Goal: Information Seeking & Learning: Find specific fact

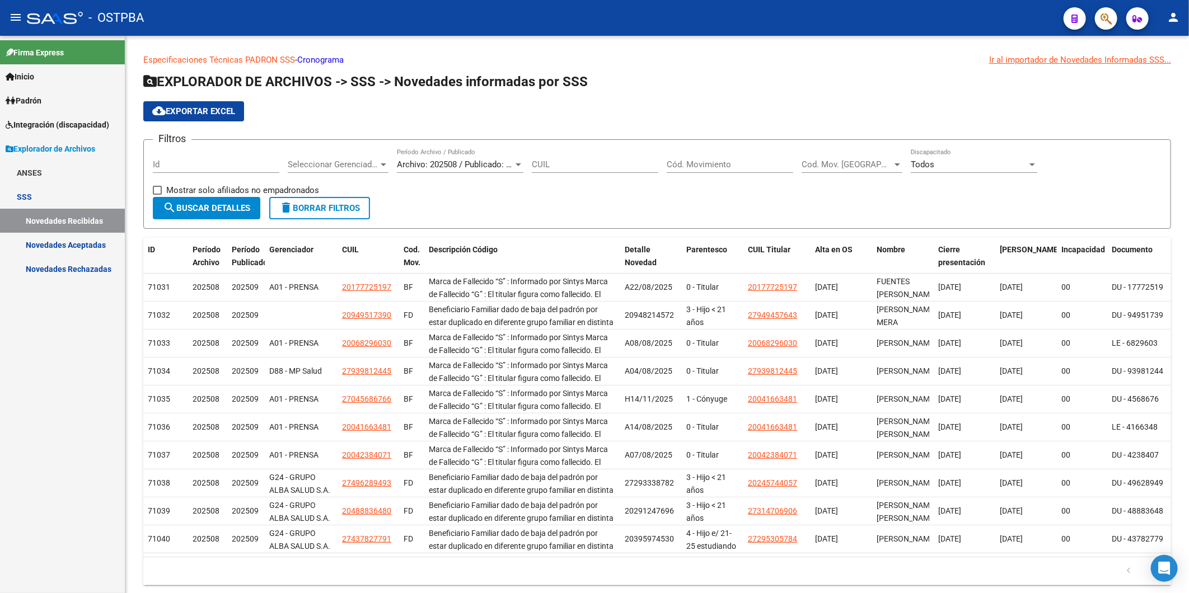
click at [7, 101] on icon at bounding box center [11, 101] width 10 height 8
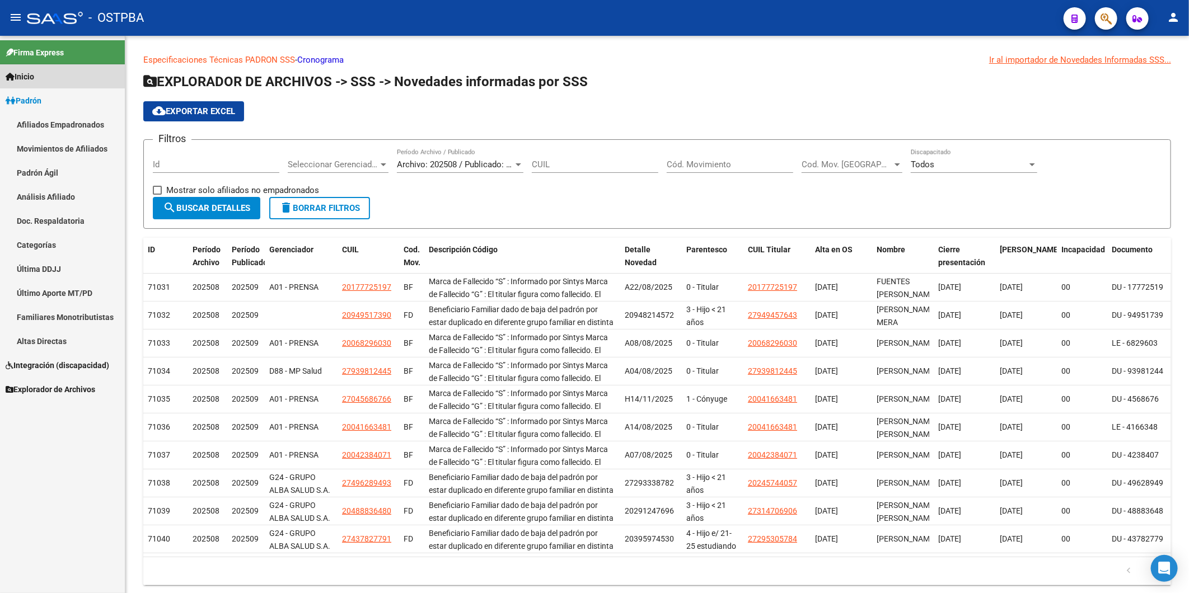
click at [11, 80] on icon at bounding box center [10, 77] width 9 height 8
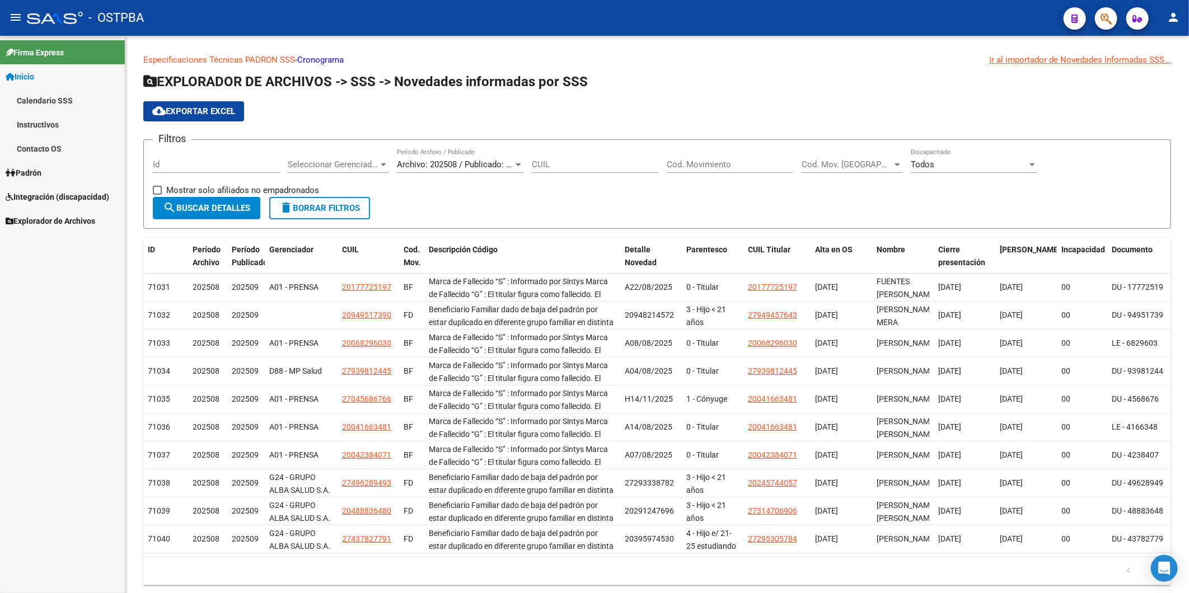
click at [12, 172] on icon at bounding box center [11, 173] width 10 height 8
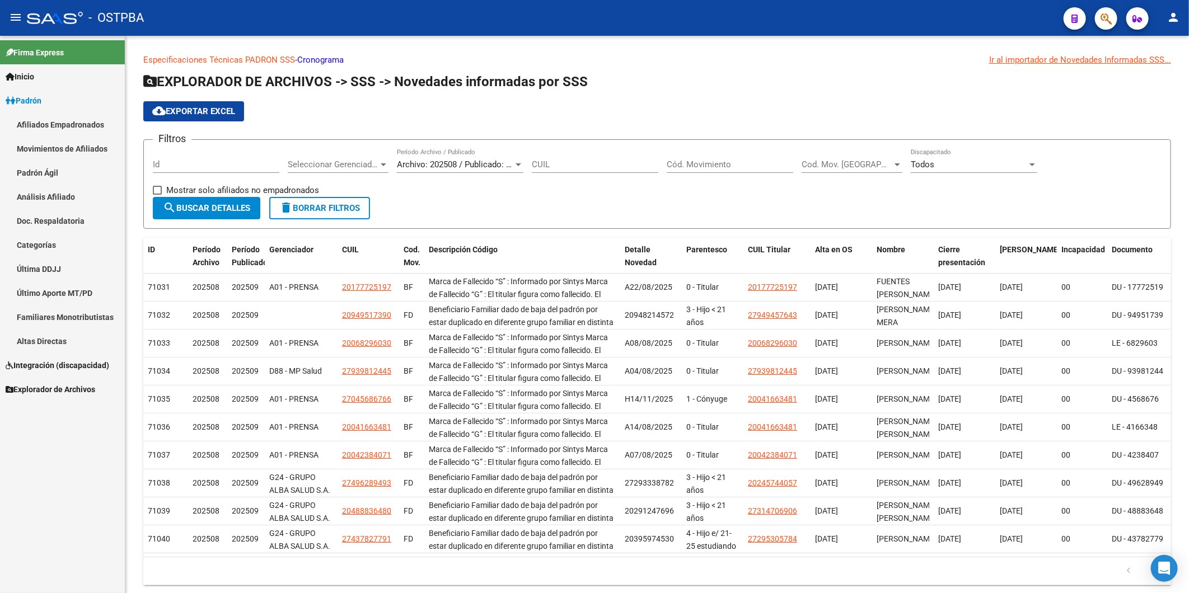
click at [45, 198] on link "Análisis Afiliado" at bounding box center [62, 197] width 125 height 24
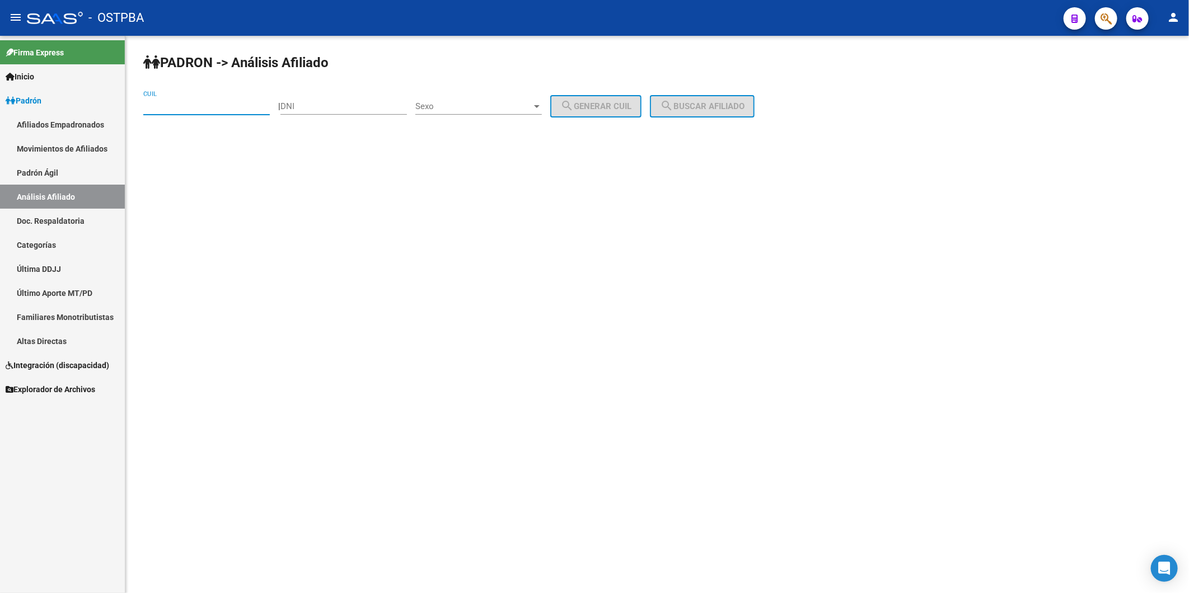
click at [252, 104] on input "CUIL" at bounding box center [206, 106] width 127 height 10
click at [712, 105] on span "search Buscar afiliado" at bounding box center [702, 106] width 85 height 10
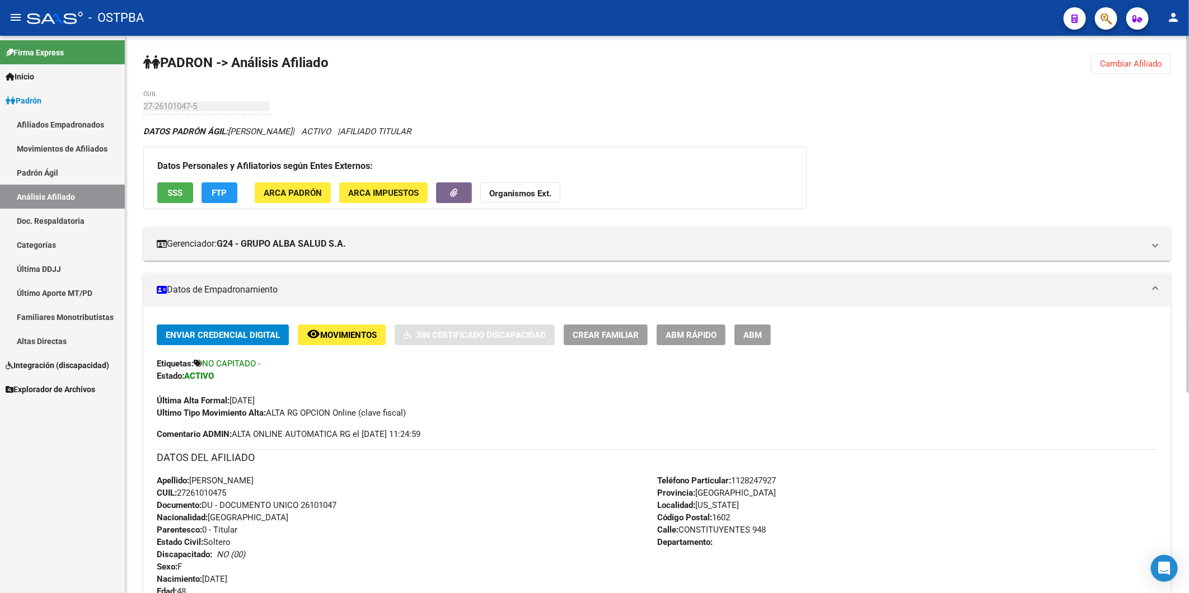
drag, startPoint x: 1134, startPoint y: 64, endPoint x: 1119, endPoint y: 69, distance: 16.6
click at [1135, 64] on span "Cambiar Afiliado" at bounding box center [1131, 64] width 62 height 10
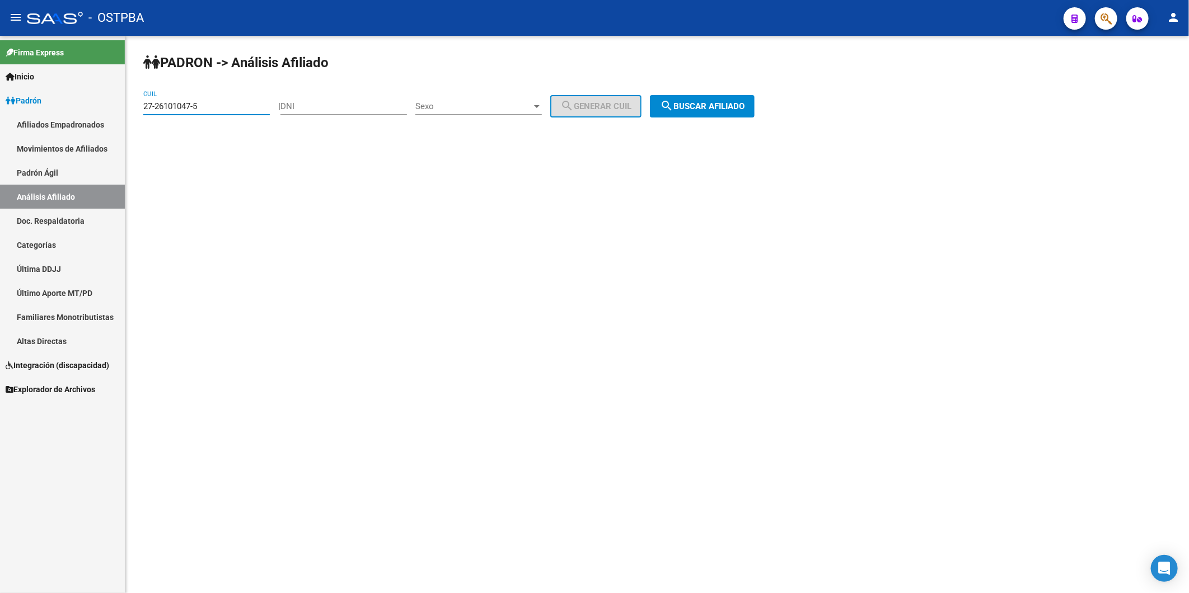
drag, startPoint x: 204, startPoint y: 105, endPoint x: 109, endPoint y: 116, distance: 95.3
click at [109, 116] on mat-sidenav-container "Firma Express Inicio Calendario SSS Instructivos Contacto OS Padrón Afiliados E…" at bounding box center [594, 315] width 1189 height 558
click at [718, 109] on span "search Buscar afiliado" at bounding box center [702, 106] width 85 height 10
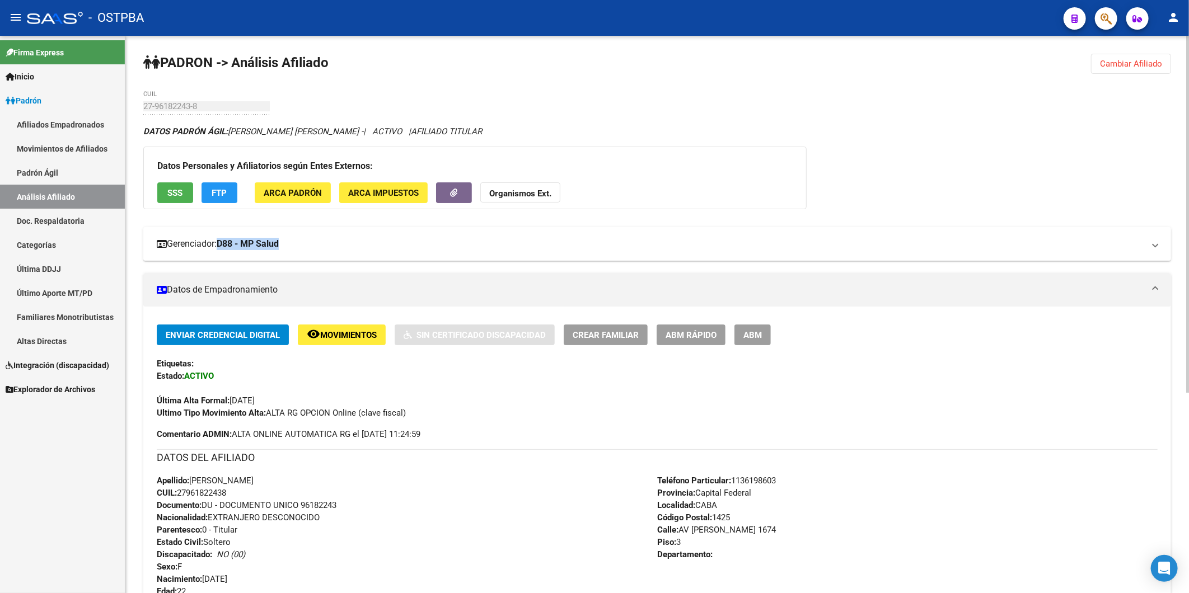
drag, startPoint x: 301, startPoint y: 244, endPoint x: 232, endPoint y: 249, distance: 69.0
click at [232, 249] on mat-panel-title "Gerenciador: D88 - MP Salud" at bounding box center [651, 244] width 988 height 12
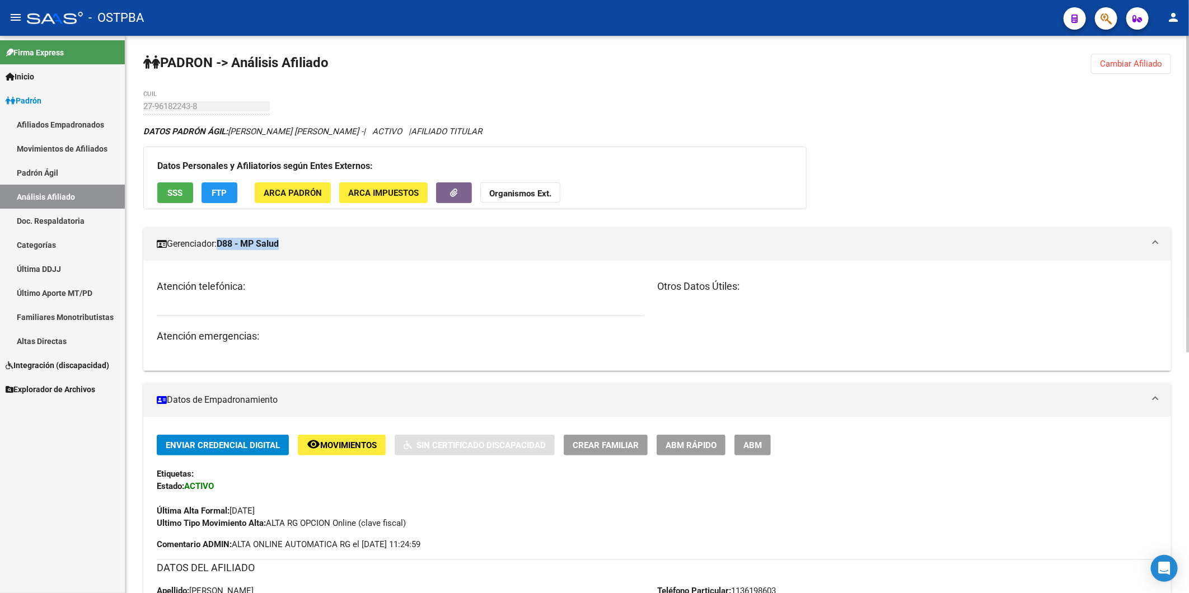
copy strong "D88 - MP Salud"
drag, startPoint x: 1134, startPoint y: 58, endPoint x: 556, endPoint y: 87, distance: 579.1
click at [1134, 58] on button "Cambiar Afiliado" at bounding box center [1131, 64] width 80 height 20
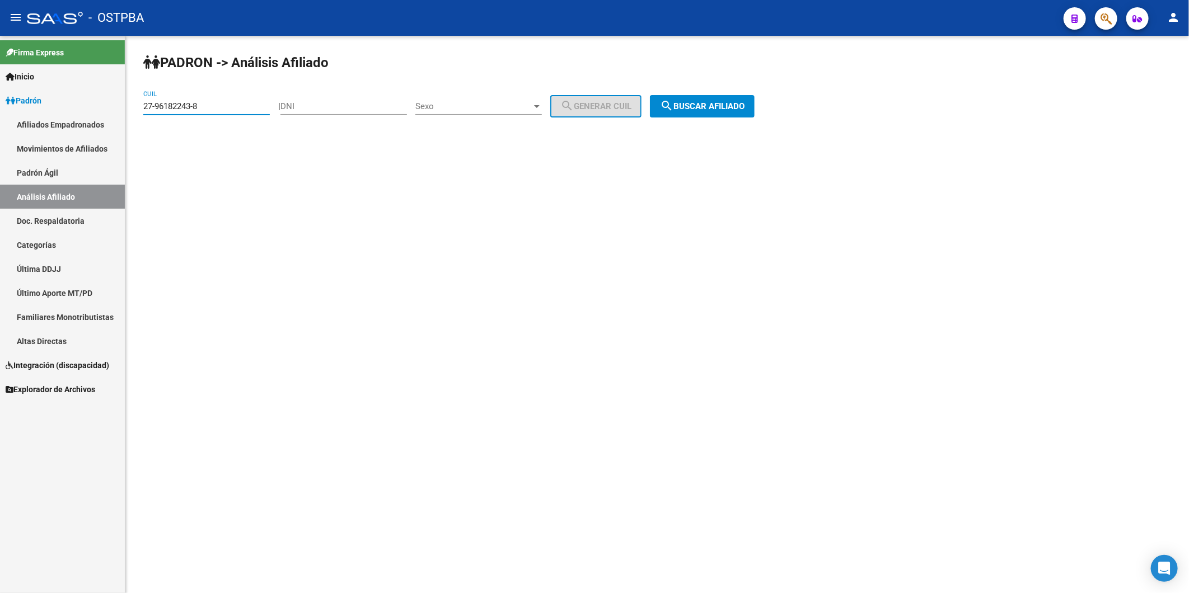
drag, startPoint x: 208, startPoint y: 108, endPoint x: 129, endPoint y: 114, distance: 79.7
click at [129, 115] on div "PADRON -> Análisis Afiliado 27-96182243-8 CUIL | DNI Sexo Sexo search Generar C…" at bounding box center [657, 95] width 1064 height 118
paste input "5-502054"
type input "25-502054"
drag, startPoint x: 193, startPoint y: 107, endPoint x: 3, endPoint y: 111, distance: 189.8
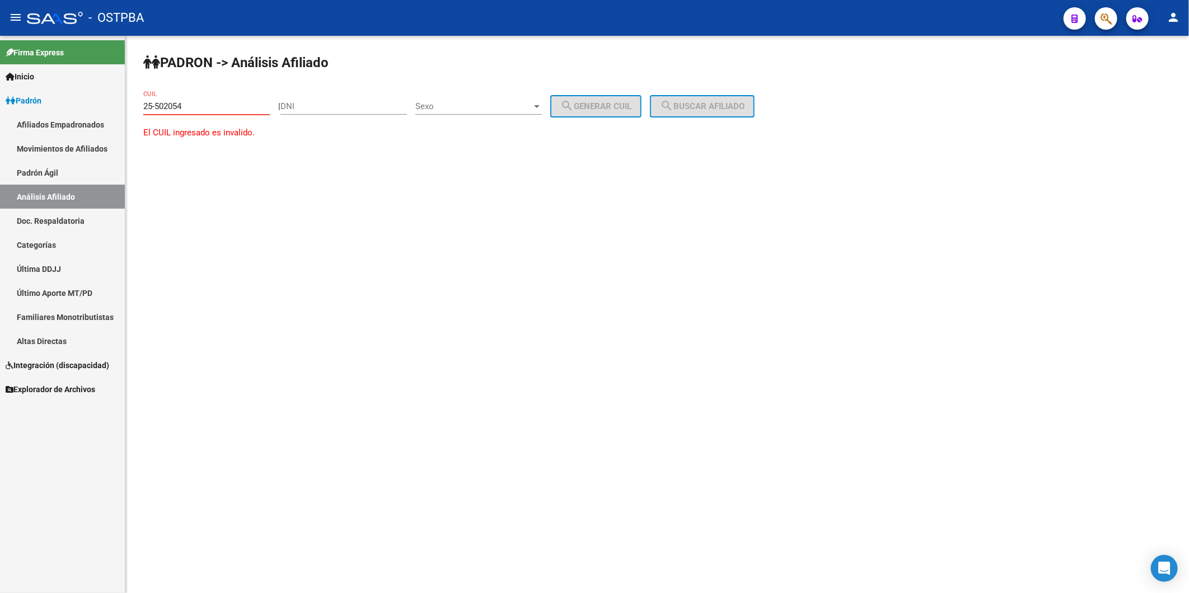
click at [3, 111] on mat-sidenav-container "Firma Express Inicio Calendario SSS Instructivos Contacto OS Padrón Afiliados E…" at bounding box center [594, 315] width 1189 height 558
click at [316, 110] on input "DNI" at bounding box center [344, 106] width 127 height 10
click at [307, 102] on input "DNI" at bounding box center [344, 106] width 127 height 10
type input "25502054"
click at [542, 109] on div at bounding box center [537, 106] width 10 height 9
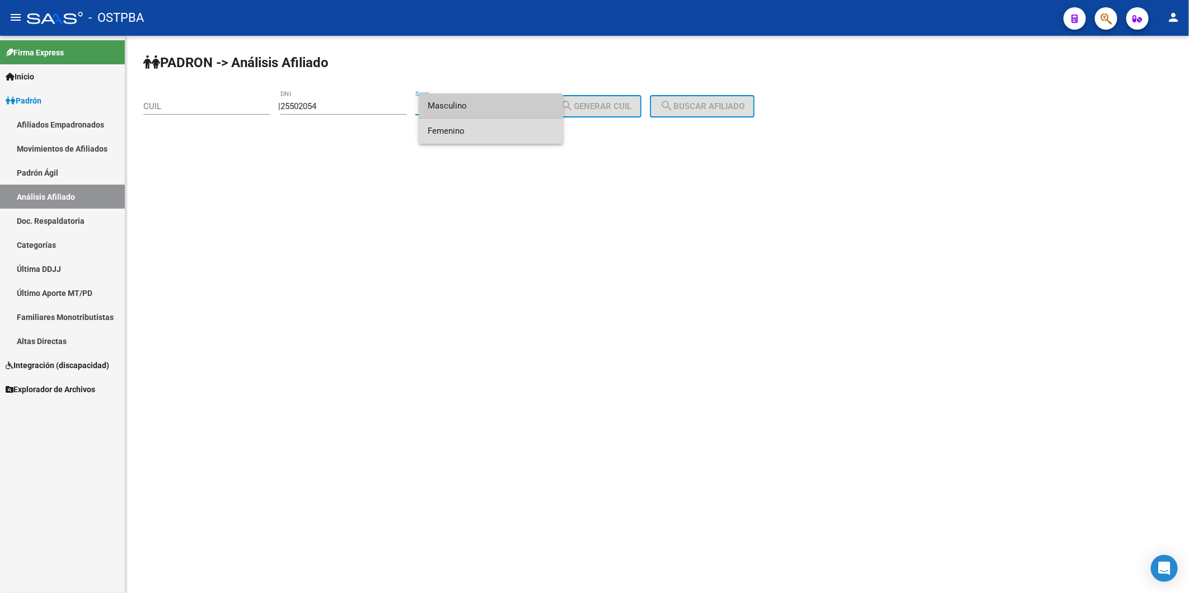
drag, startPoint x: 517, startPoint y: 130, endPoint x: 598, endPoint y: 112, distance: 83.1
click at [523, 129] on span "Femenino" at bounding box center [491, 131] width 127 height 25
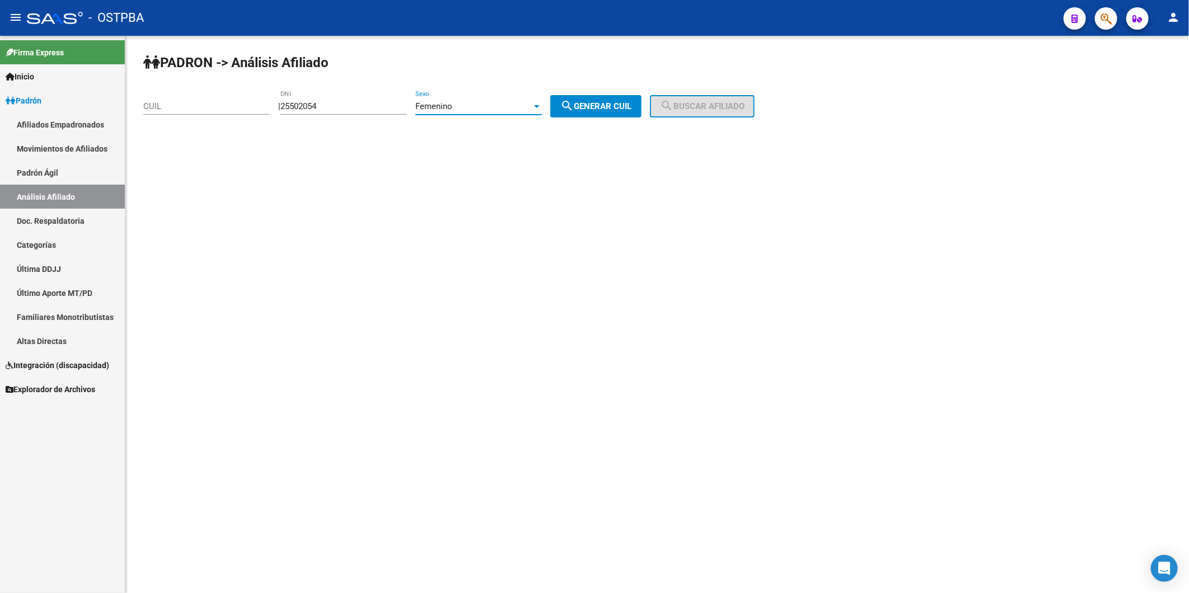
click at [605, 102] on span "search Generar CUIL" at bounding box center [595, 106] width 71 height 10
type input "23-25502054-4"
click at [674, 103] on mat-icon "search" at bounding box center [666, 105] width 13 height 13
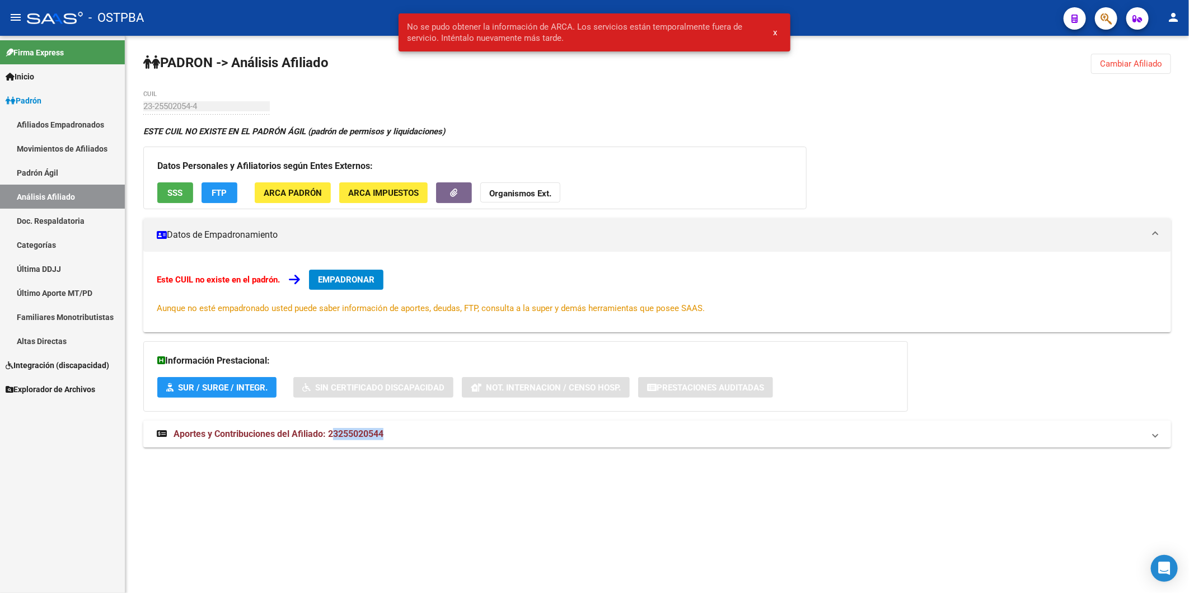
drag, startPoint x: 331, startPoint y: 436, endPoint x: 396, endPoint y: 433, distance: 64.4
click at [396, 433] on mat-panel-title "Aportes y Contribuciones del Afiliado: 23255020544" at bounding box center [651, 434] width 988 height 12
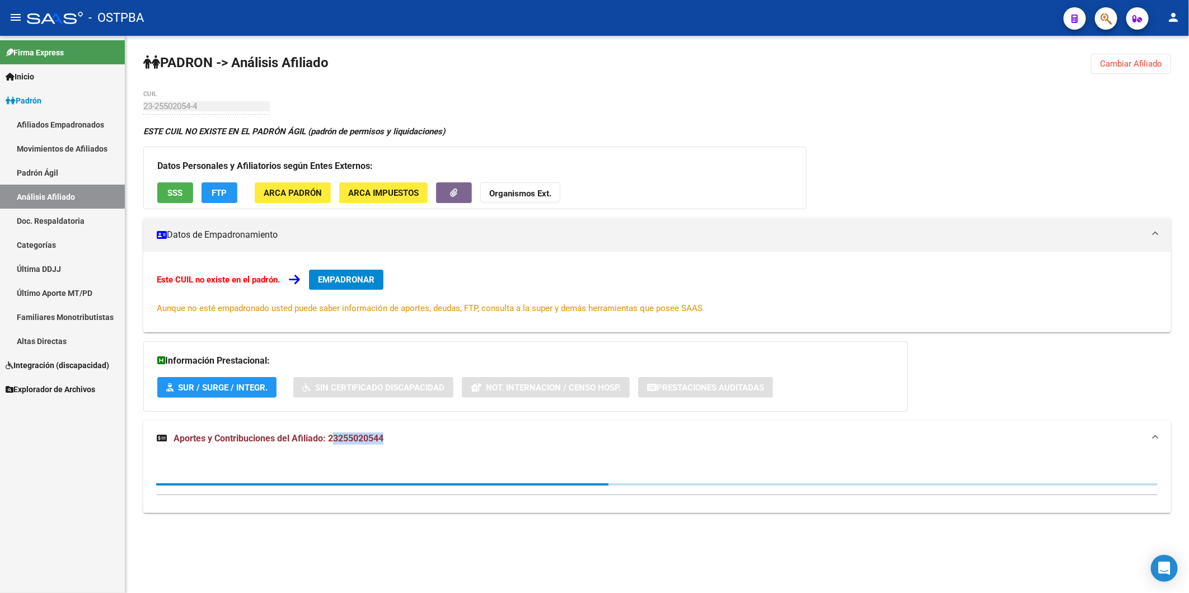
click at [394, 433] on mat-expansion-panel-header "Aportes y Contribuciones del Afiliado: 23255020544" at bounding box center [657, 439] width 1028 height 36
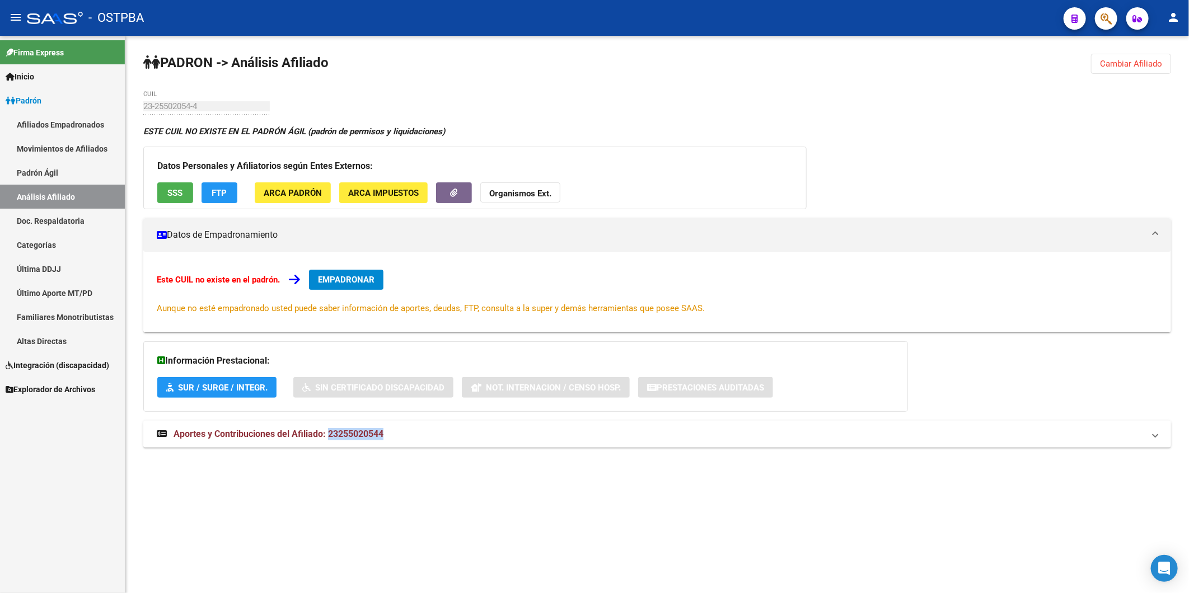
drag, startPoint x: 329, startPoint y: 436, endPoint x: 406, endPoint y: 432, distance: 77.4
click at [406, 432] on mat-panel-title "Aportes y Contribuciones del Afiliado: 23255020544" at bounding box center [651, 434] width 988 height 12
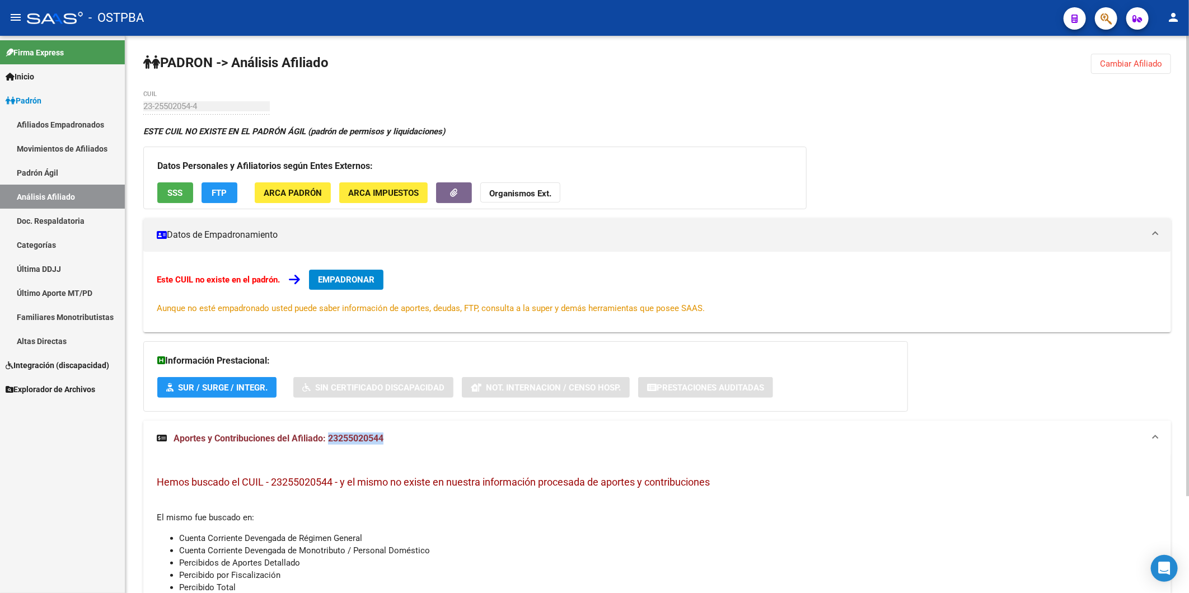
copy span "23255020544"
click at [500, 197] on strong "Organismos Ext." at bounding box center [520, 194] width 62 height 10
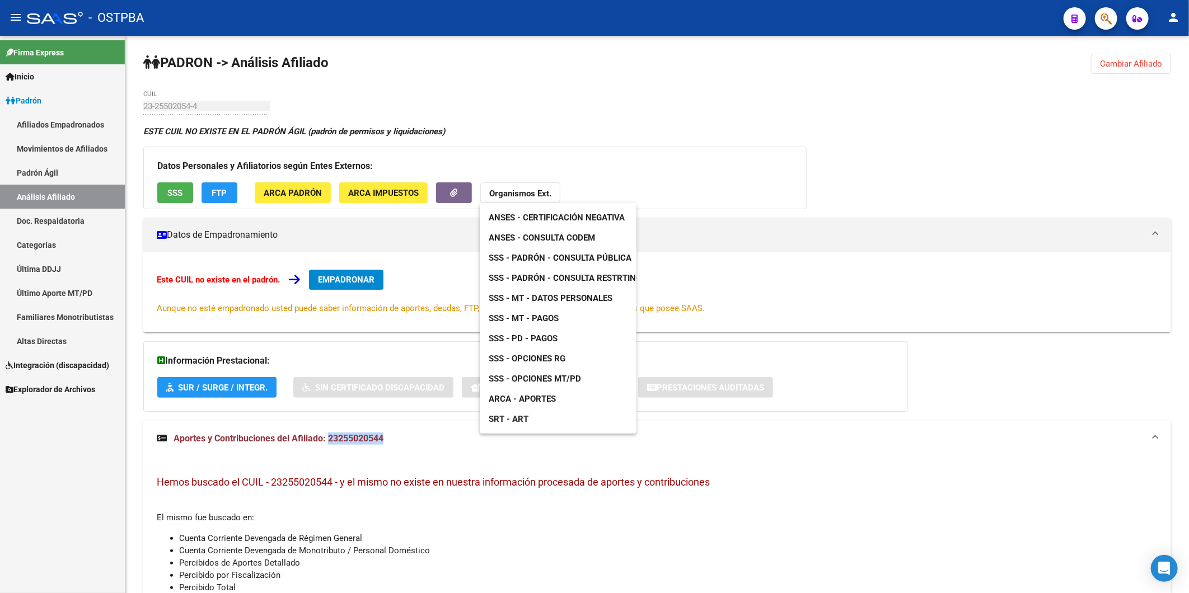
click at [538, 237] on span "ANSES - Consulta CODEM" at bounding box center [542, 238] width 106 height 10
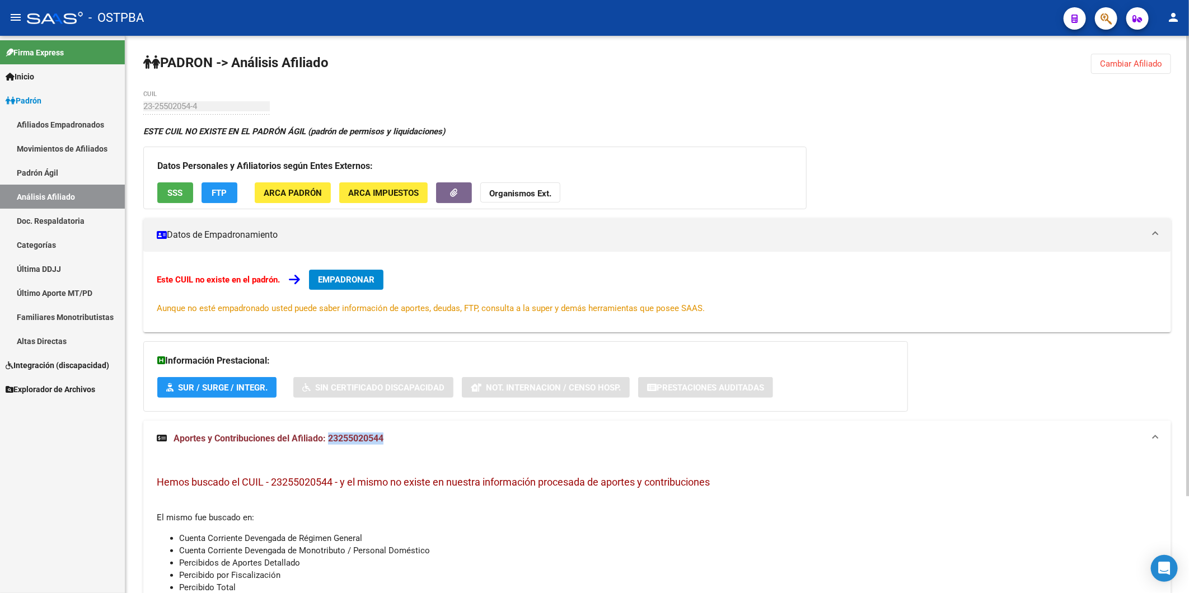
click at [1117, 55] on button "Cambiar Afiliado" at bounding box center [1131, 64] width 80 height 20
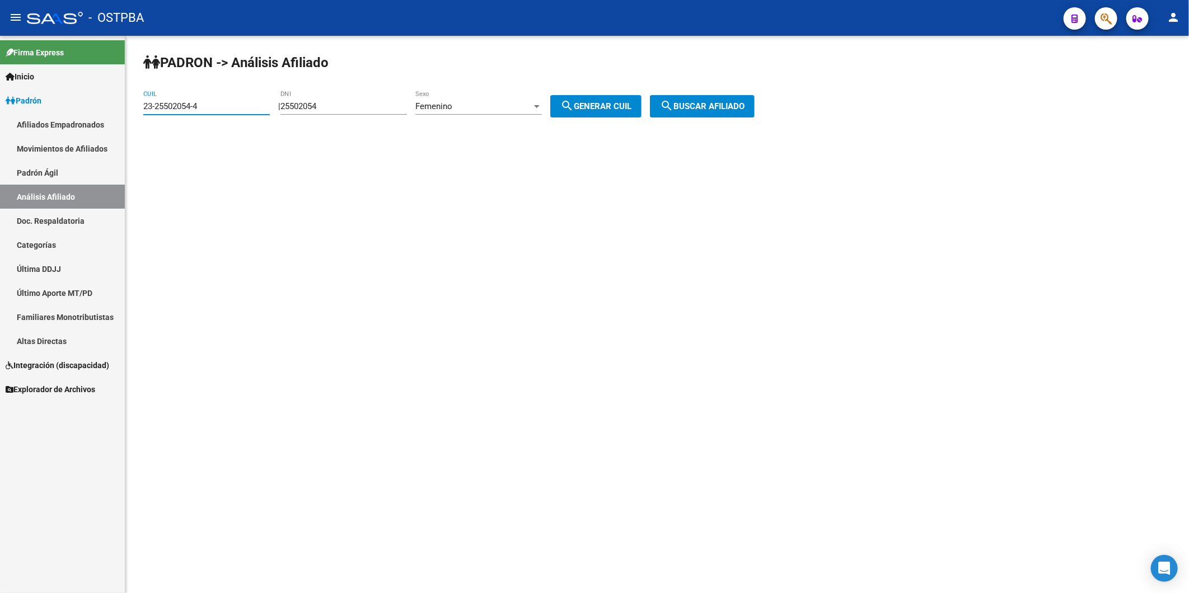
drag, startPoint x: 239, startPoint y: 108, endPoint x: 60, endPoint y: 109, distance: 178.0
click at [62, 118] on mat-sidenav-container "Firma Express Inicio Calendario SSS Instructivos Contacto OS Padrón Afiliados E…" at bounding box center [594, 315] width 1189 height 558
drag, startPoint x: 378, startPoint y: 102, endPoint x: 281, endPoint y: 99, distance: 97.5
click at [282, 102] on div "| 25502054 DNI Femenino Sexo search Generar CUIL" at bounding box center [464, 106] width 372 height 10
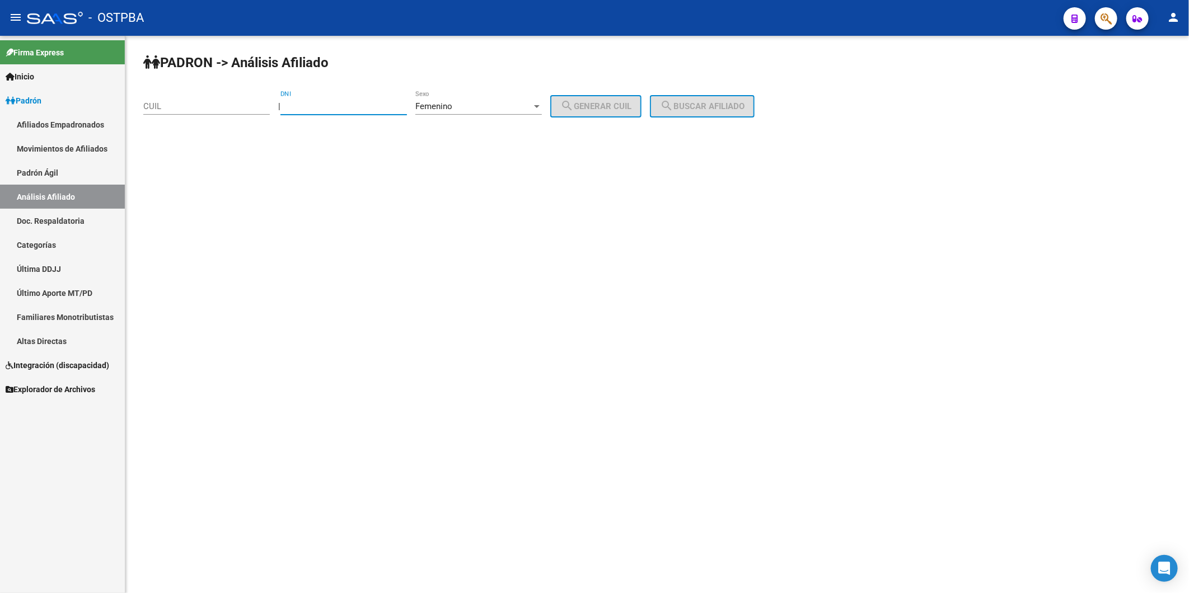
paste input "25502054"
type input "25502054"
click at [540, 105] on div at bounding box center [537, 106] width 6 height 3
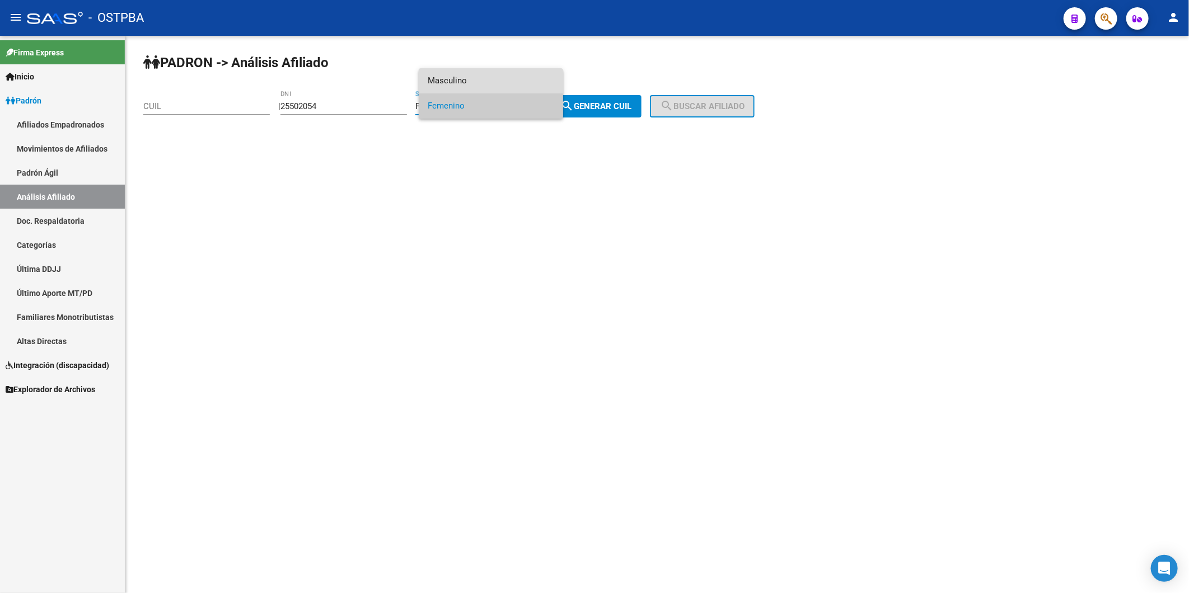
drag, startPoint x: 517, startPoint y: 77, endPoint x: 588, endPoint y: 96, distance: 73.6
click at [521, 77] on span "Masculino" at bounding box center [491, 80] width 127 height 25
drag, startPoint x: 612, startPoint y: 111, endPoint x: 625, endPoint y: 109, distance: 13.0
click at [625, 109] on span "search Generar CUIL" at bounding box center [595, 106] width 71 height 10
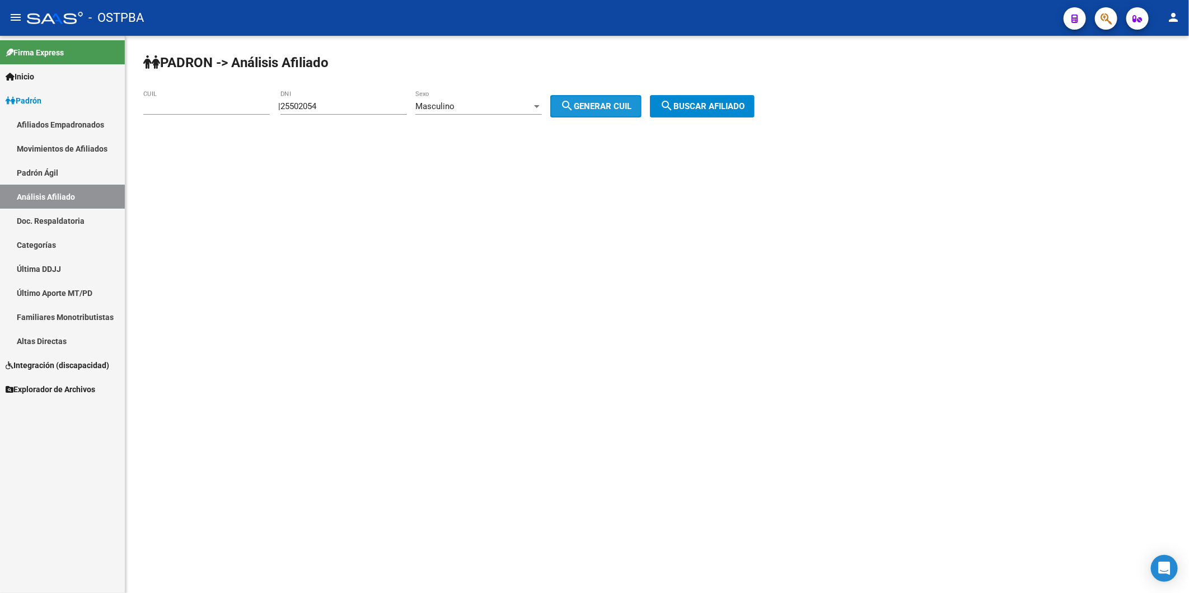
type input "20-25502054-5"
click at [674, 106] on mat-icon "search" at bounding box center [666, 105] width 13 height 13
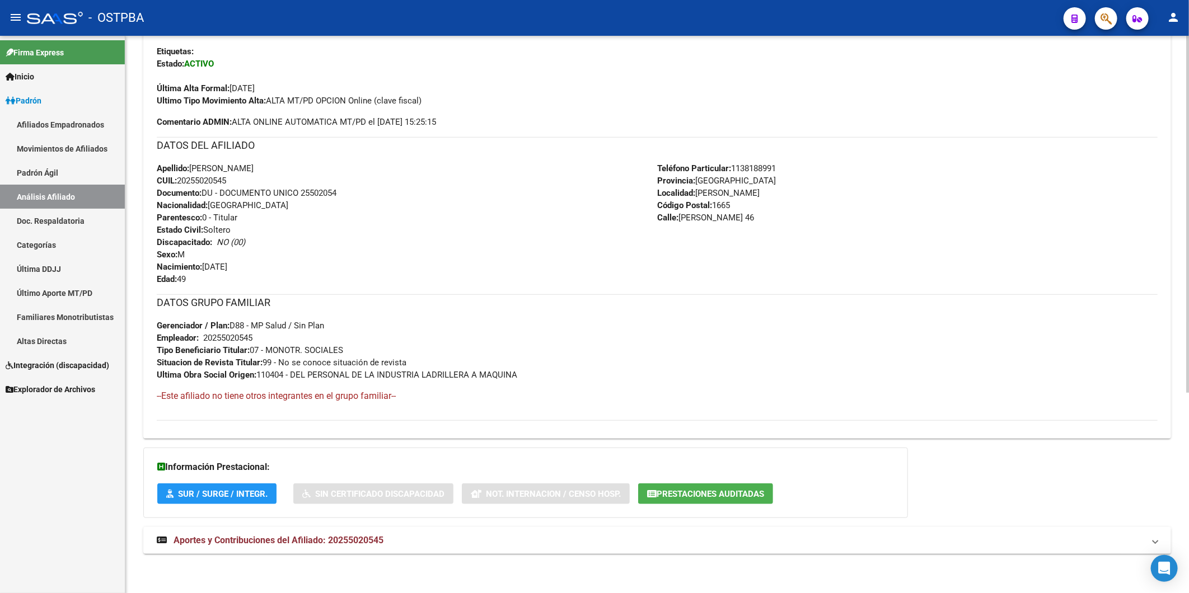
scroll to position [314, 0]
click at [356, 538] on span "Aportes y Contribuciones del Afiliado: 20255020545" at bounding box center [279, 540] width 210 height 11
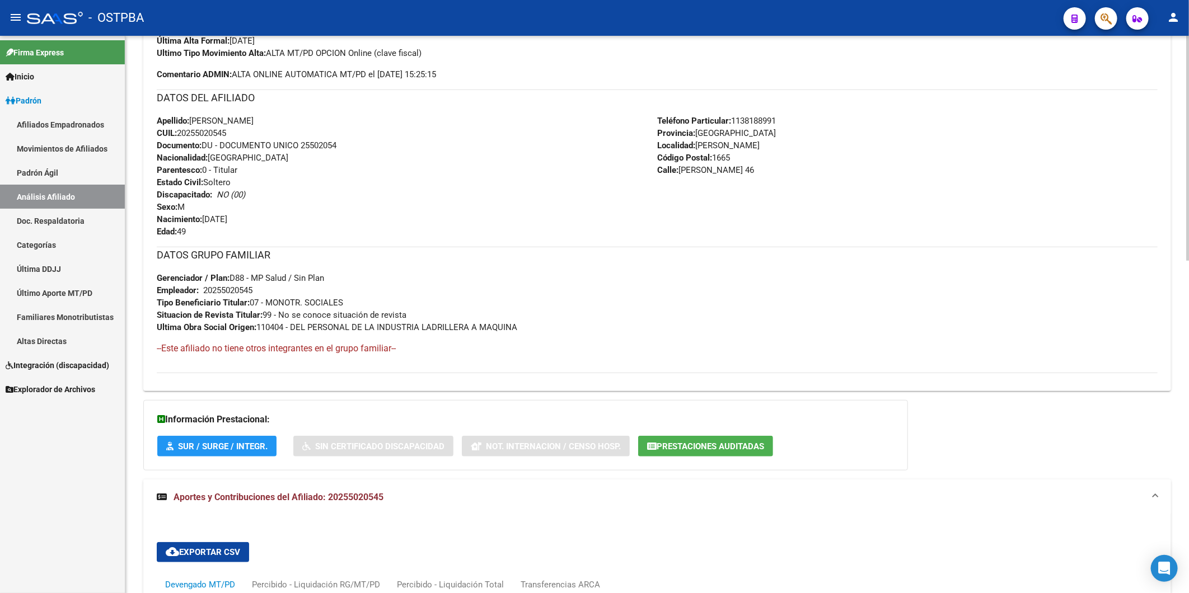
scroll to position [174, 0]
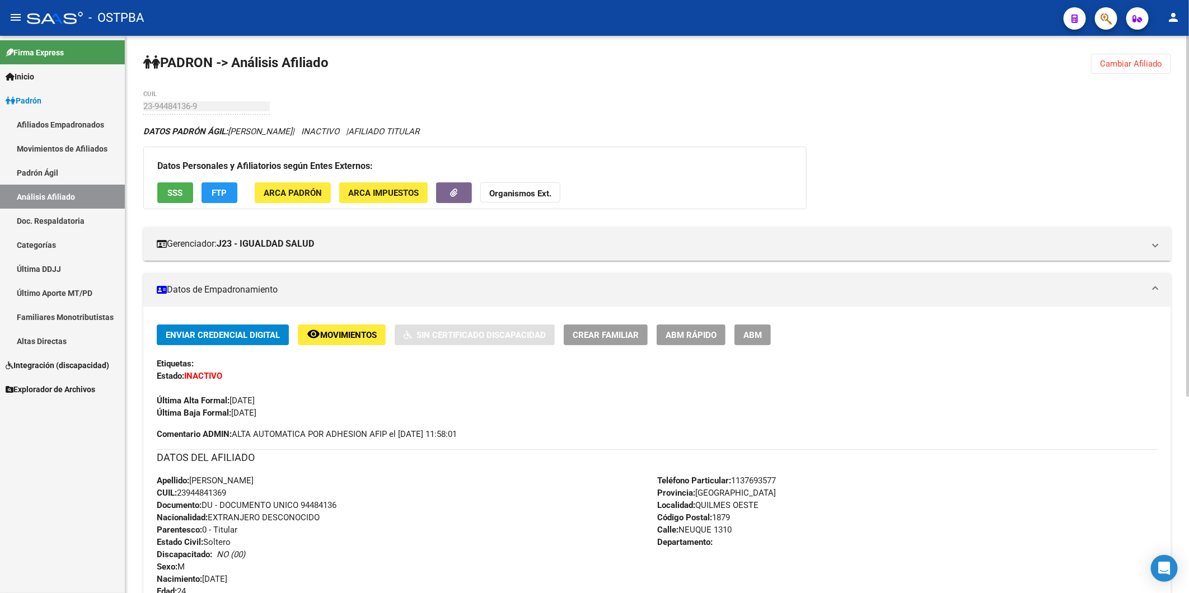
drag, startPoint x: 1143, startPoint y: 63, endPoint x: 706, endPoint y: 137, distance: 443.4
click at [1144, 63] on span "Cambiar Afiliado" at bounding box center [1131, 64] width 62 height 10
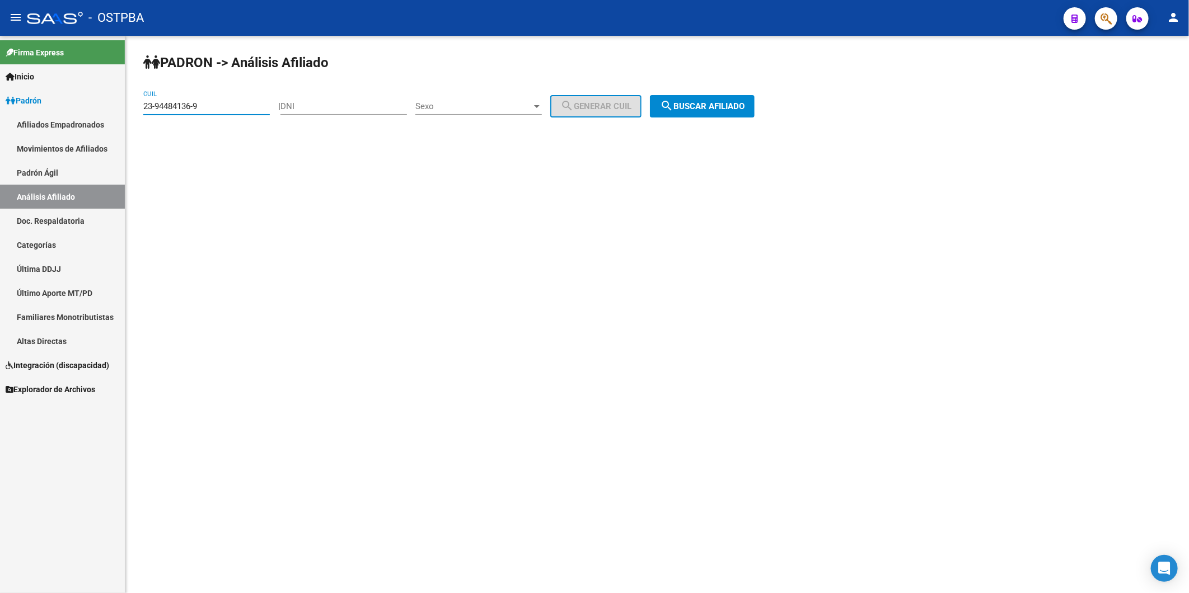
drag, startPoint x: 237, startPoint y: 109, endPoint x: 88, endPoint y: 129, distance: 149.7
click at [88, 129] on mat-sidenav-container "Firma Express Inicio Calendario SSS Instructivos Contacto OS Padrón Afiliados E…" at bounding box center [594, 315] width 1189 height 558
type input "27-26101047-5"
click at [740, 109] on span "search Buscar afiliado" at bounding box center [702, 106] width 85 height 10
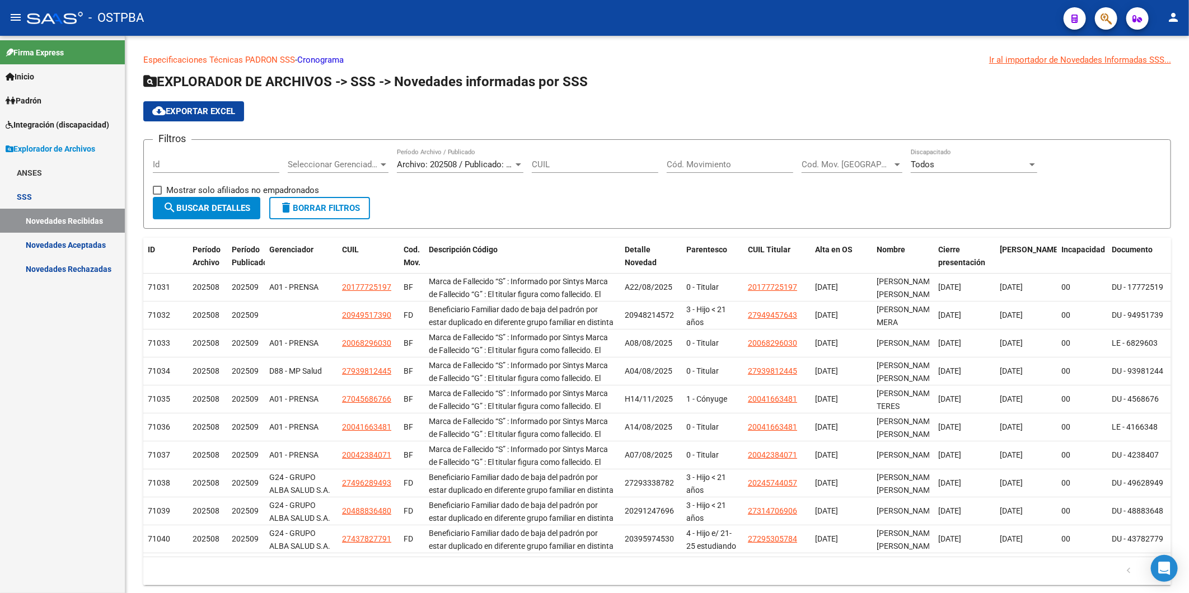
click at [12, 102] on icon at bounding box center [11, 101] width 10 height 8
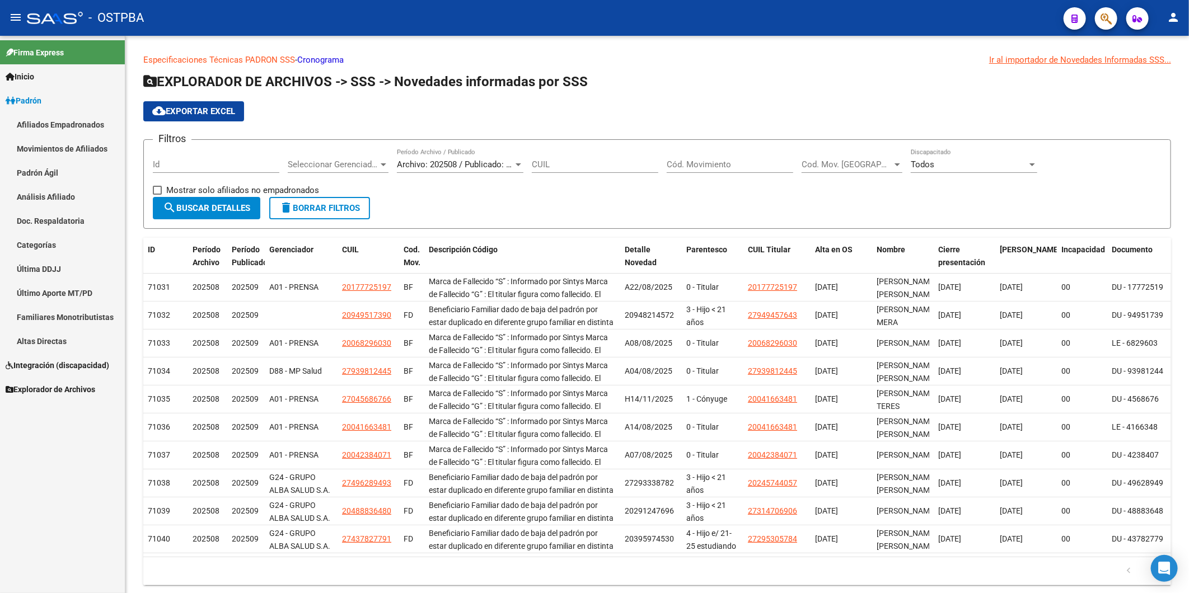
click at [25, 196] on link "Análisis Afiliado" at bounding box center [62, 197] width 125 height 24
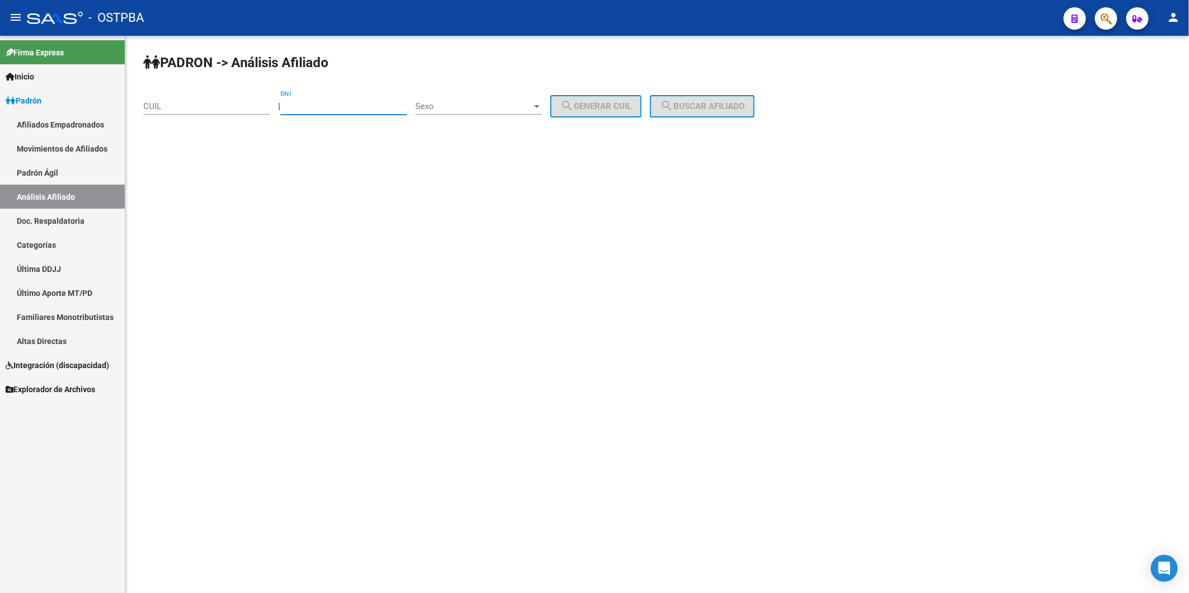
click at [316, 110] on input "DNI" at bounding box center [344, 106] width 127 height 10
type input "18689089"
click at [542, 113] on div "Sexo Sexo" at bounding box center [478, 103] width 127 height 24
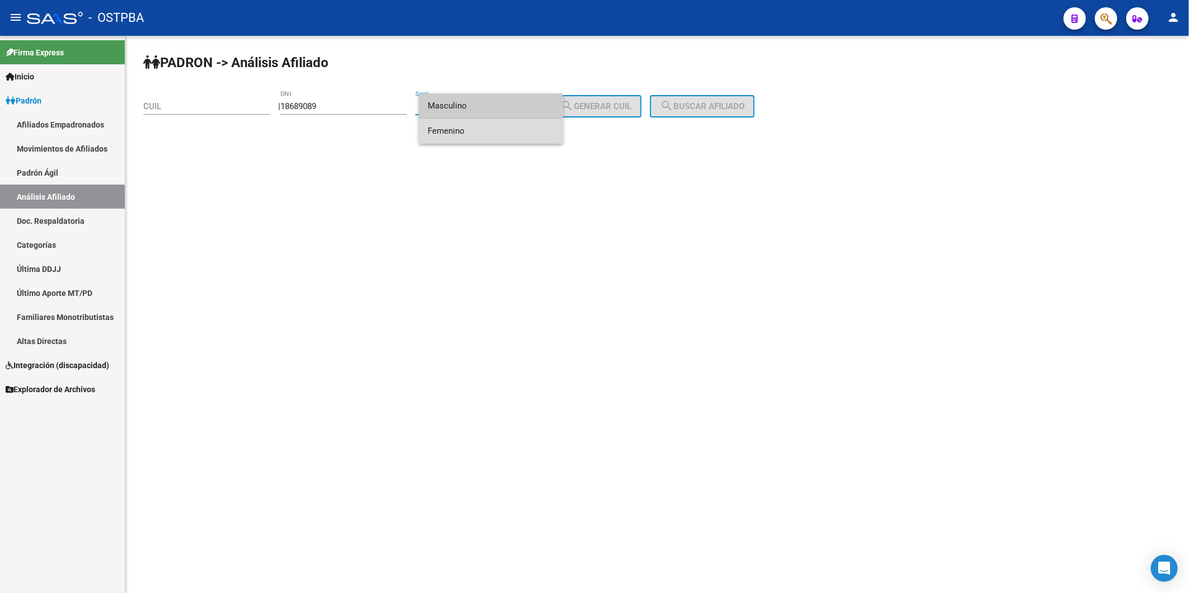
drag, startPoint x: 491, startPoint y: 137, endPoint x: 585, endPoint y: 110, distance: 97.7
click at [493, 136] on span "Femenino" at bounding box center [491, 131] width 127 height 25
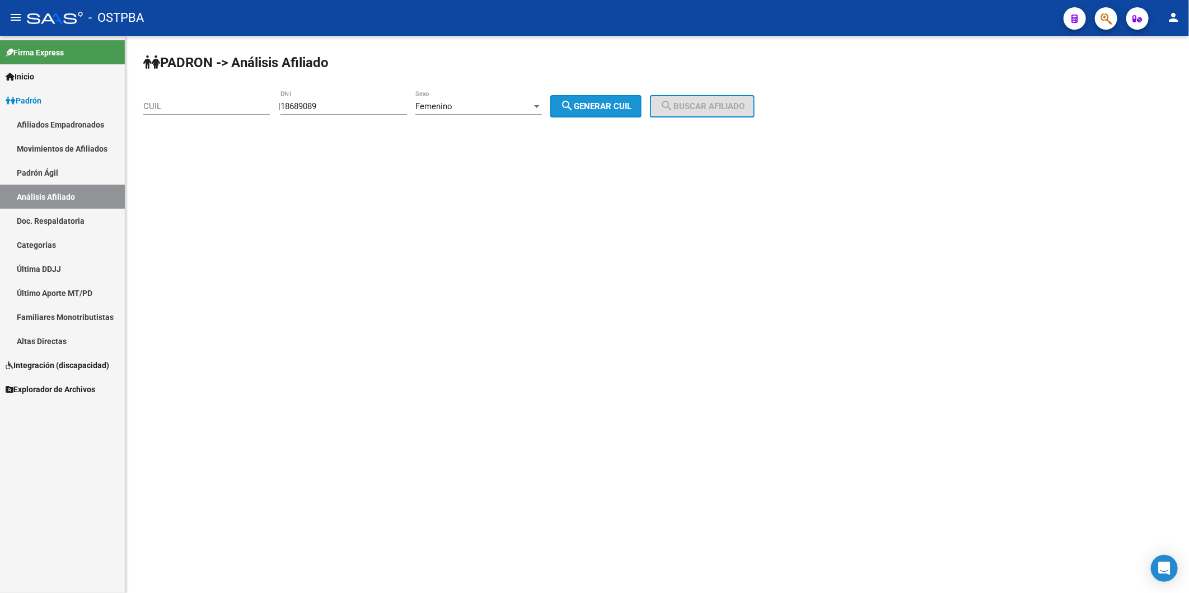
click at [611, 108] on span "search Generar CUIL" at bounding box center [595, 106] width 71 height 10
type input "27-18689089-8"
click at [688, 108] on span "search Buscar afiliado" at bounding box center [702, 106] width 85 height 10
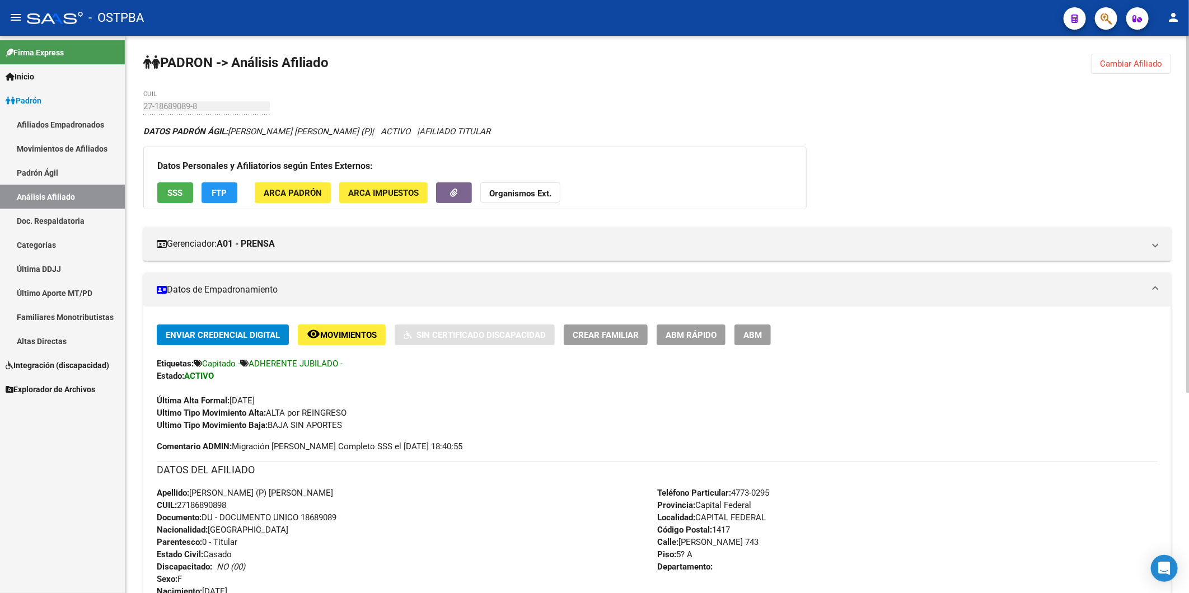
click at [1133, 59] on span "Cambiar Afiliado" at bounding box center [1131, 64] width 62 height 10
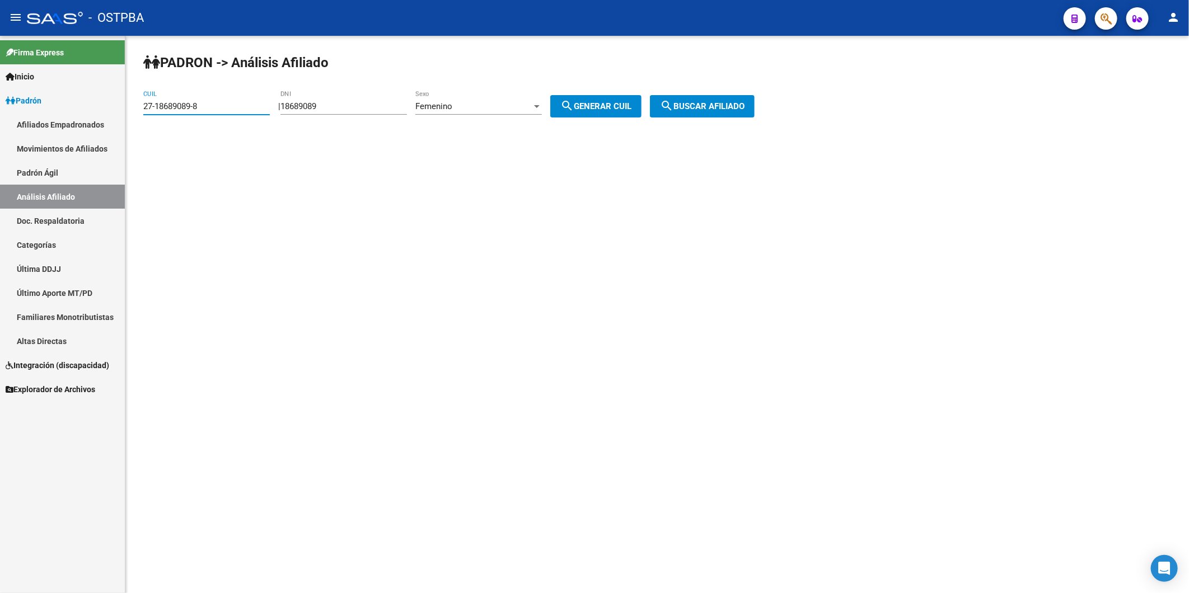
drag, startPoint x: 218, startPoint y: 104, endPoint x: 122, endPoint y: 108, distance: 96.4
click at [122, 108] on mat-sidenav-container "Firma Express Inicio Calendario SSS Instructivos Contacto OS Padrón Afiliados E…" at bounding box center [594, 315] width 1189 height 558
drag, startPoint x: 342, startPoint y: 109, endPoint x: 286, endPoint y: 113, distance: 56.1
click at [286, 113] on div "PADRON -> Análisis Afiliado CUIL | 18689089 DNI Femenino Sexo search Generar CU…" at bounding box center [657, 95] width 1064 height 118
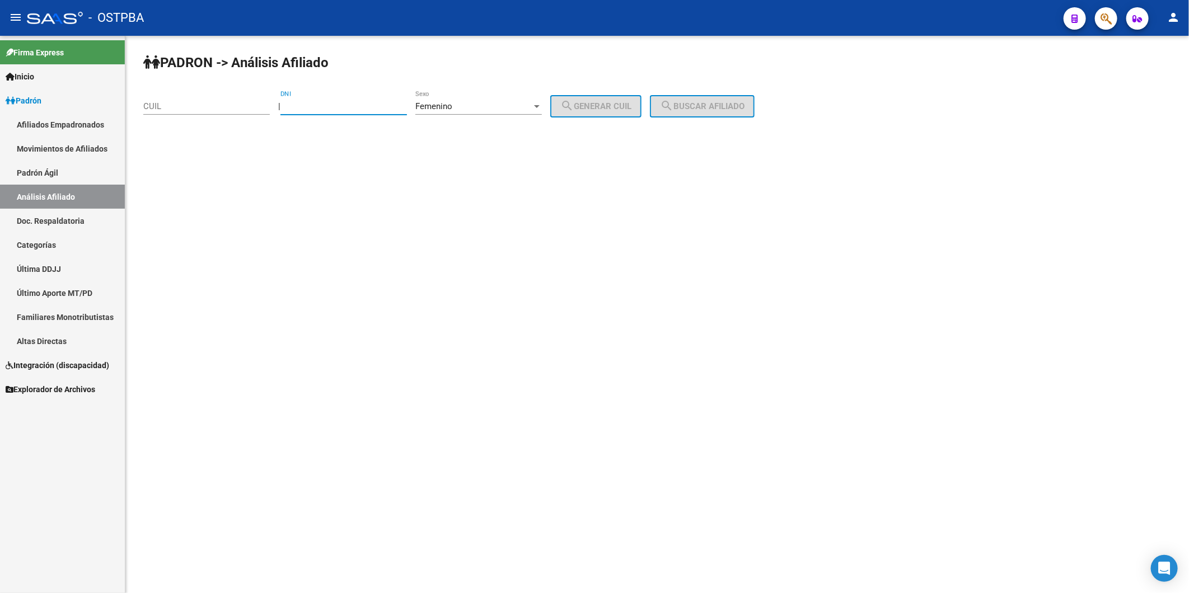
paste input "6044872"
type input "6044872"
click at [604, 109] on span "search Generar CUIL" at bounding box center [595, 106] width 71 height 10
type input "27-06044872-3"
click at [709, 109] on span "search Buscar afiliado" at bounding box center [702, 106] width 85 height 10
